Goal: Task Accomplishment & Management: Use online tool/utility

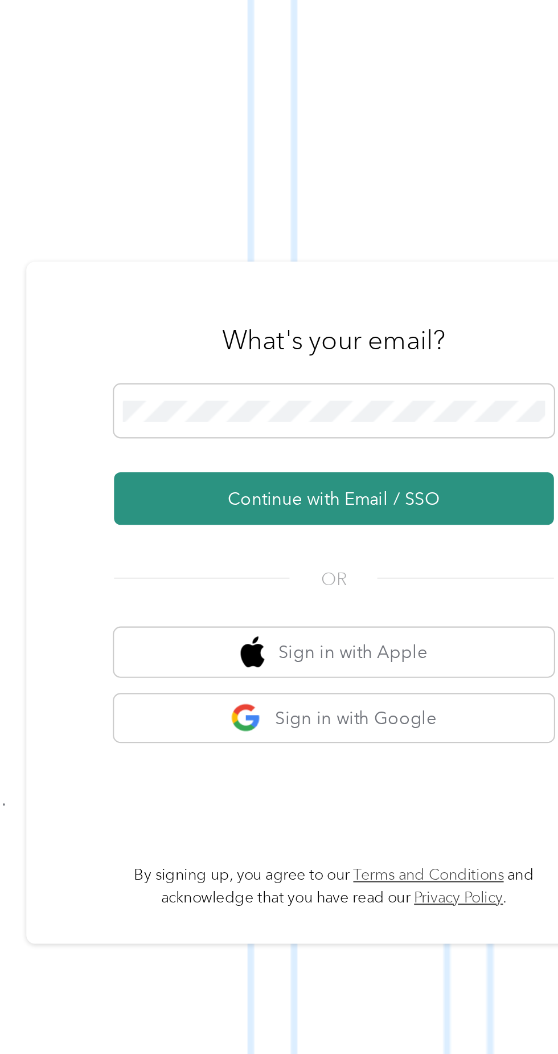
click at [444, 574] on button "Continue with Email / SSO" at bounding box center [413, 562] width 200 height 24
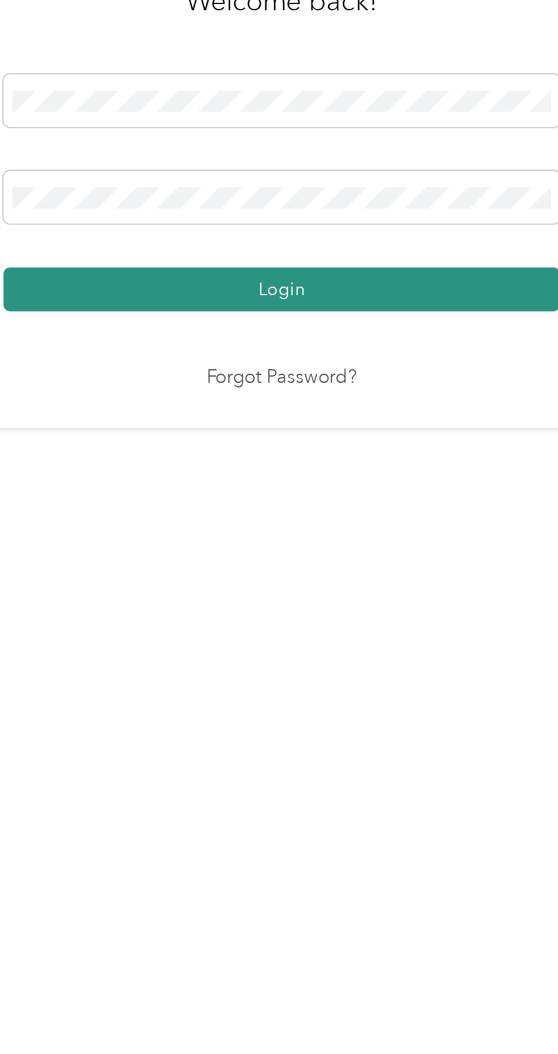
click at [365, 614] on button "Login" at bounding box center [276, 604] width 253 height 20
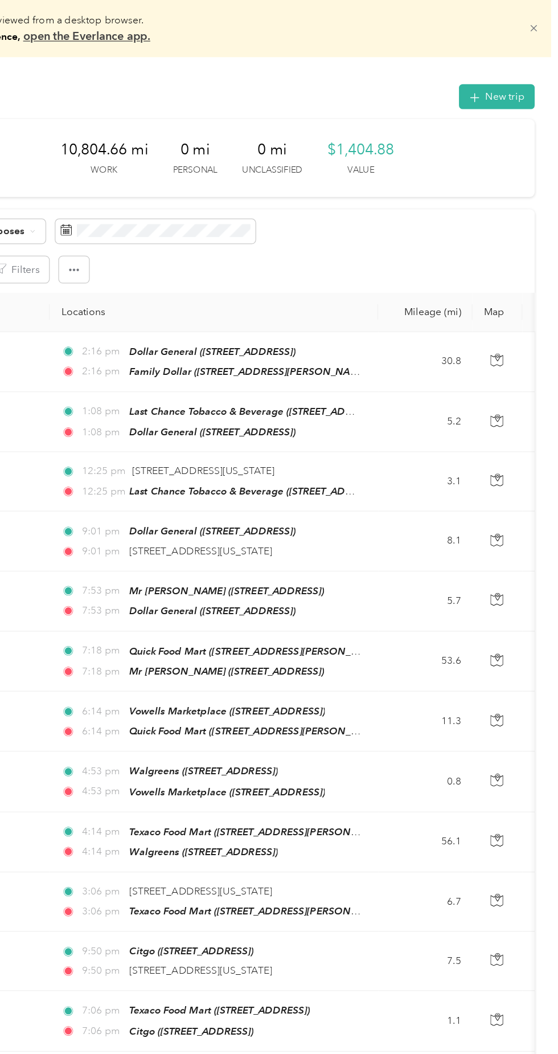
click at [541, 23] on icon at bounding box center [538, 23] width 5 height 5
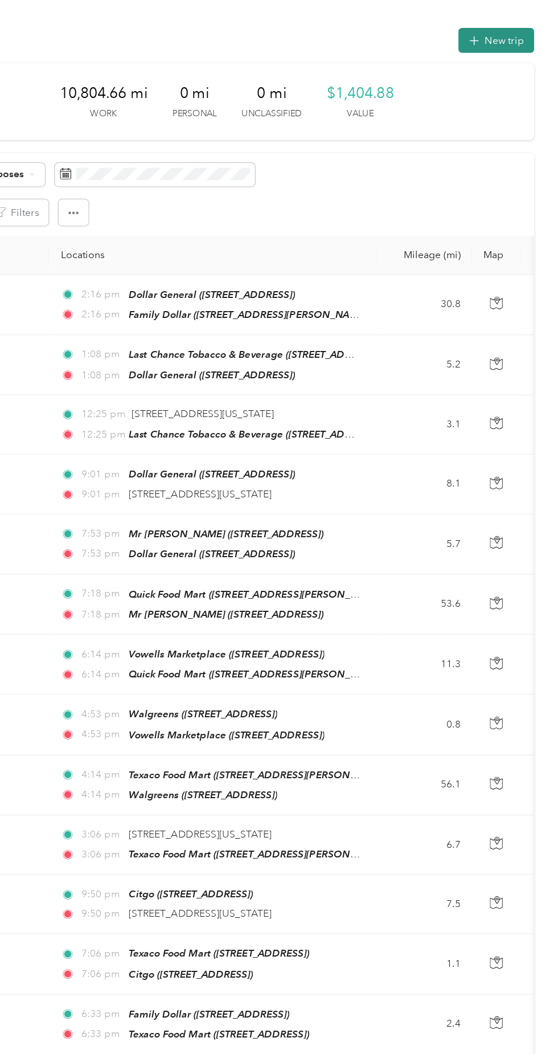
click at [505, 38] on button "New trip" at bounding box center [509, 32] width 60 height 20
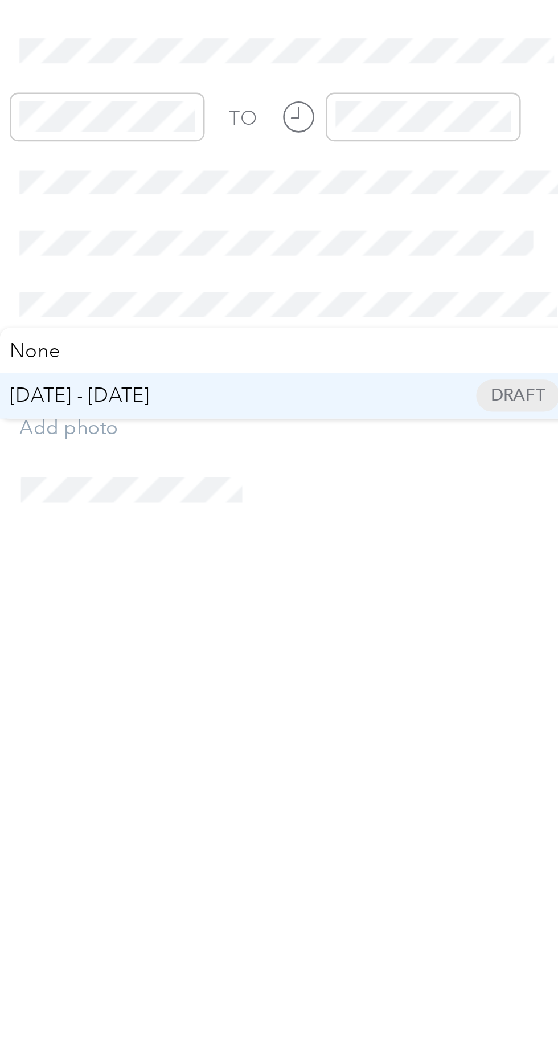
click at [368, 504] on span "[DATE] - [DATE] Draft" at bounding box center [423, 499] width 221 height 10
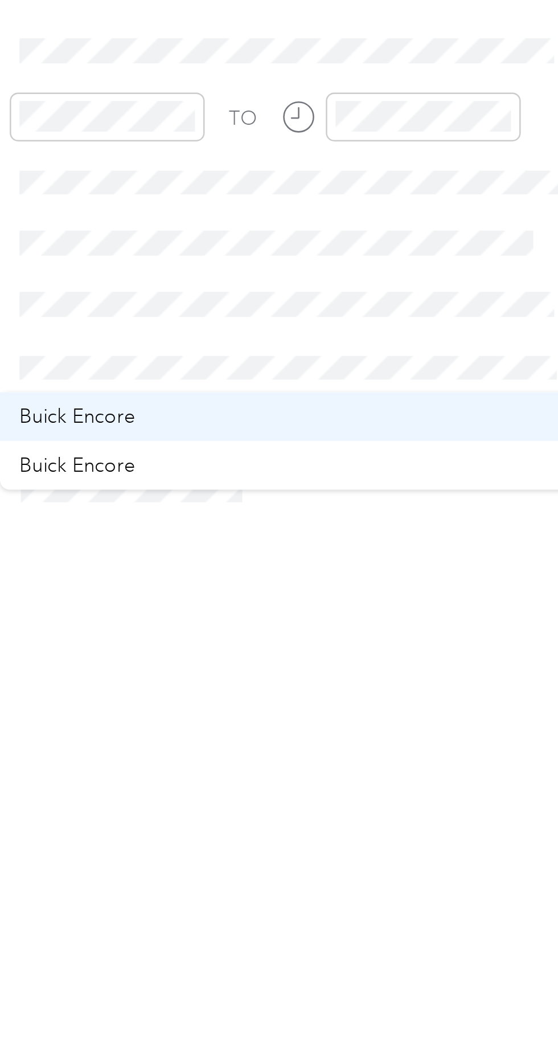
click at [366, 514] on li "Buick Encore" at bounding box center [423, 508] width 237 height 20
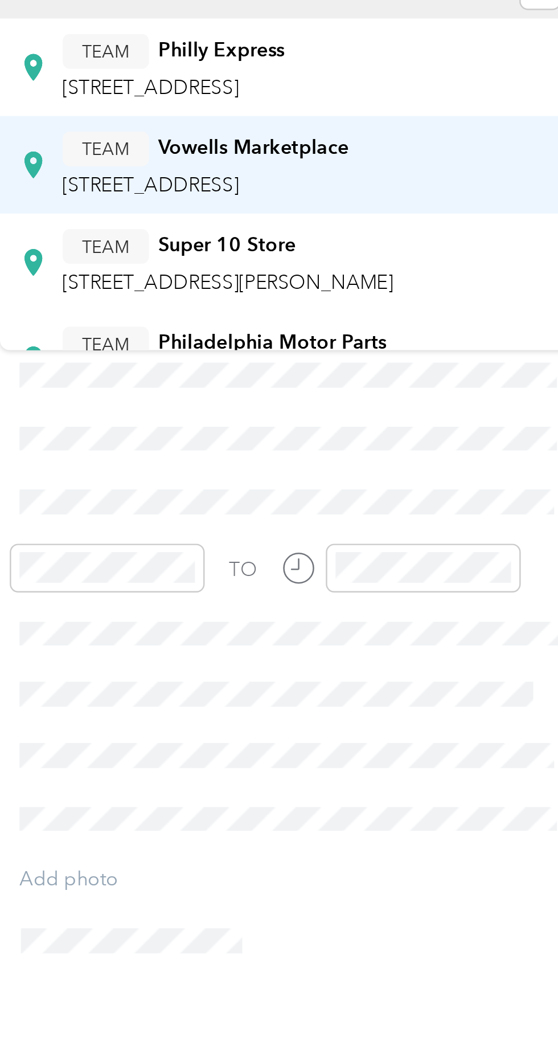
click at [448, 223] on div "TEAM Vowells Marketplace [STREET_ADDRESS]" at bounding box center [389, 221] width 117 height 28
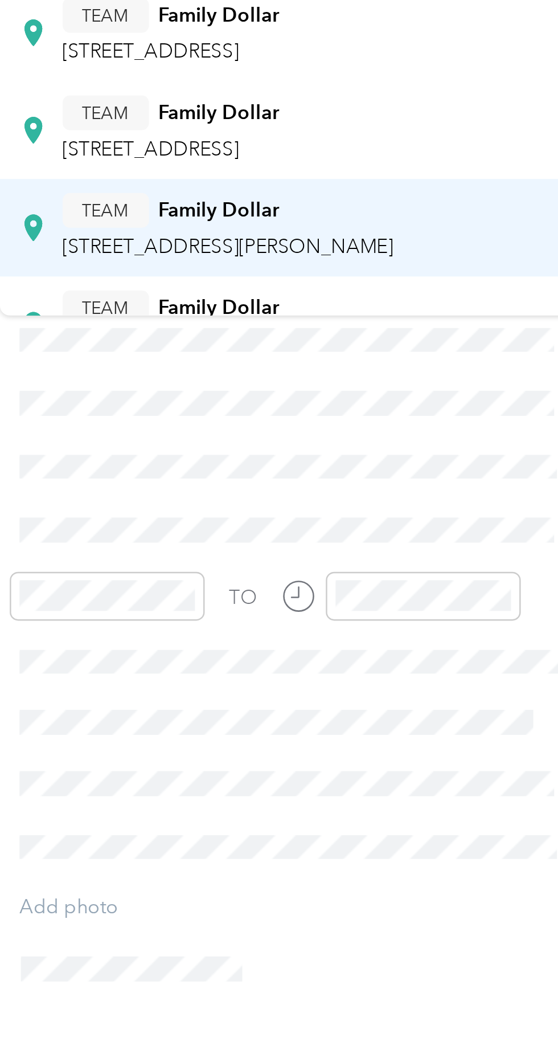
click at [435, 235] on div "TEAM Family Dollar [STREET_ADDRESS][PERSON_NAME]" at bounding box center [399, 235] width 136 height 28
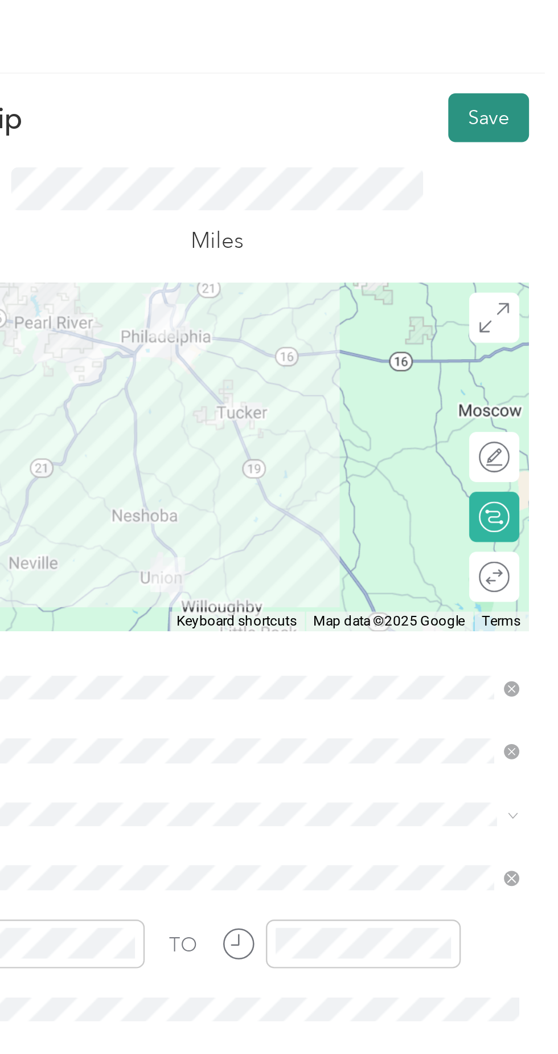
click at [526, 47] on button "Save" at bounding box center [529, 48] width 33 height 20
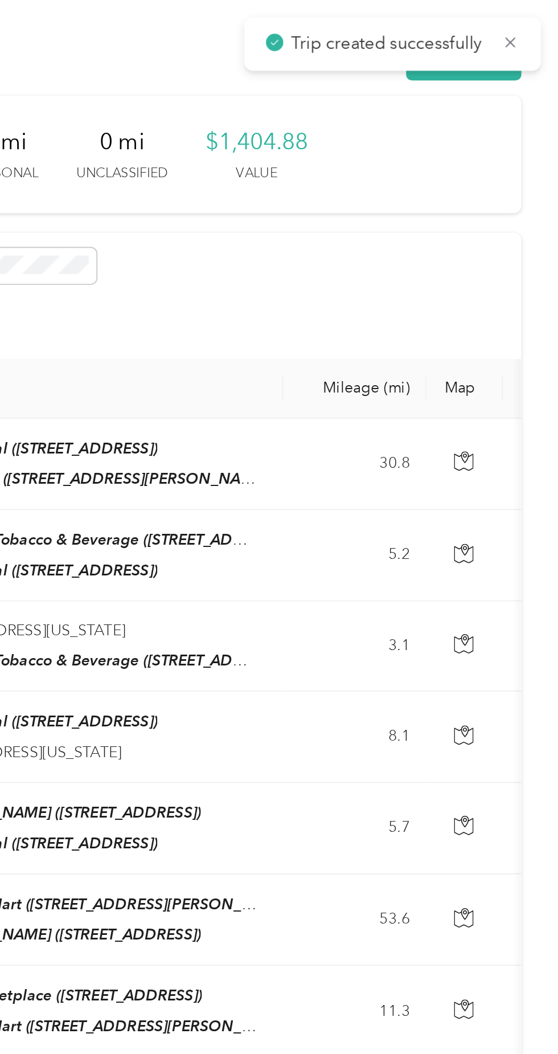
scroll to position [1, 0]
